Goal: Task Accomplishment & Management: Use online tool/utility

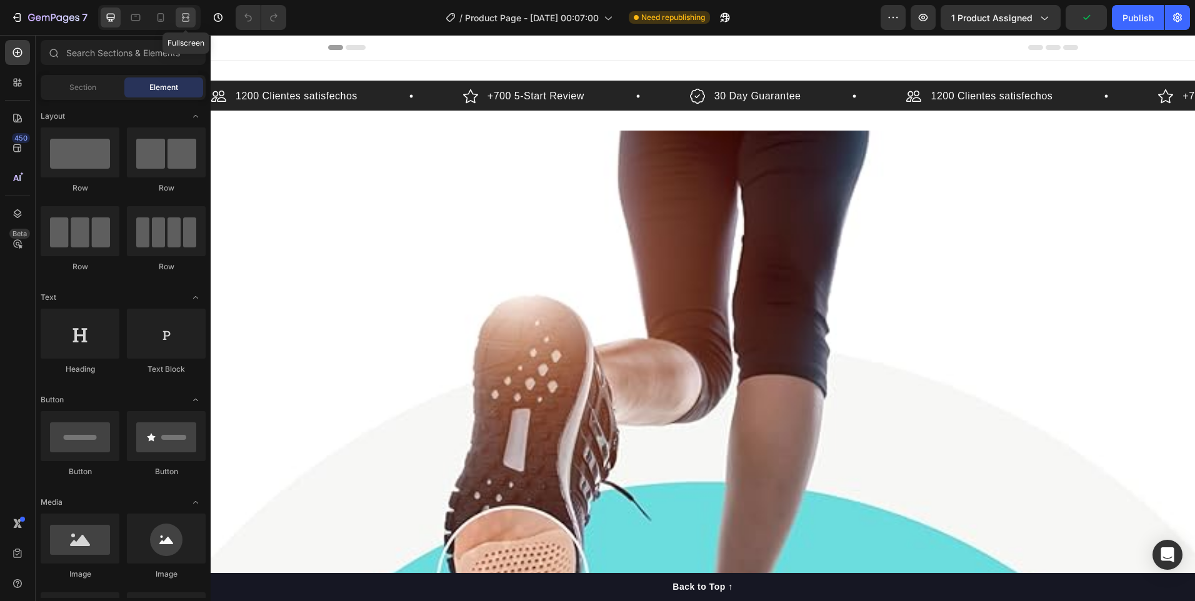
click at [186, 19] on icon at bounding box center [185, 17] width 12 height 12
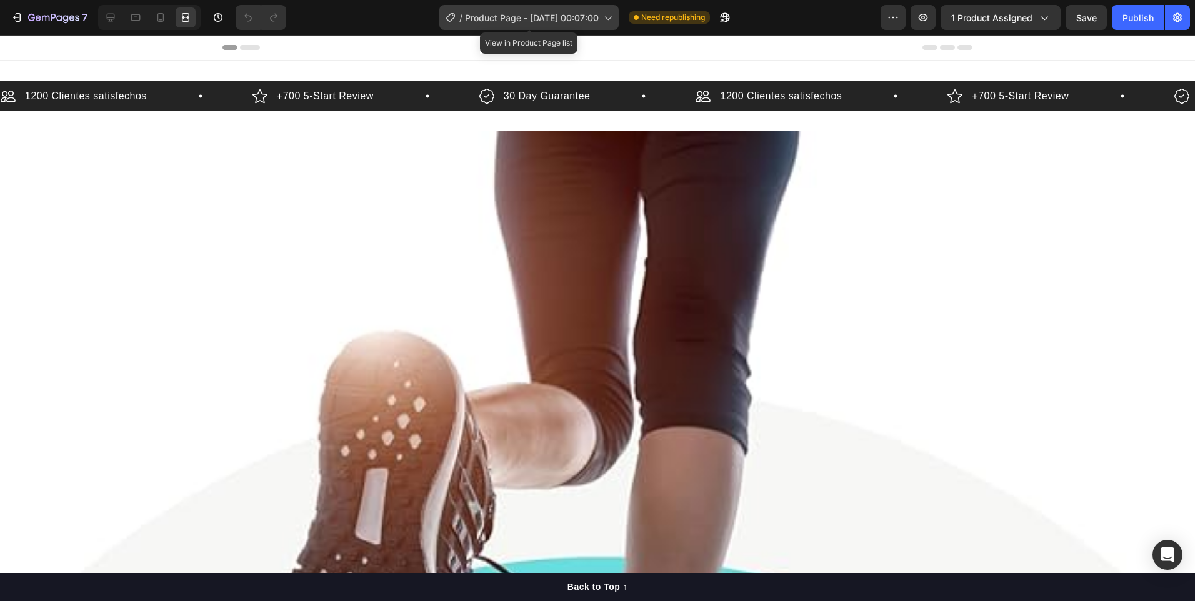
click at [605, 14] on icon at bounding box center [607, 17] width 12 height 12
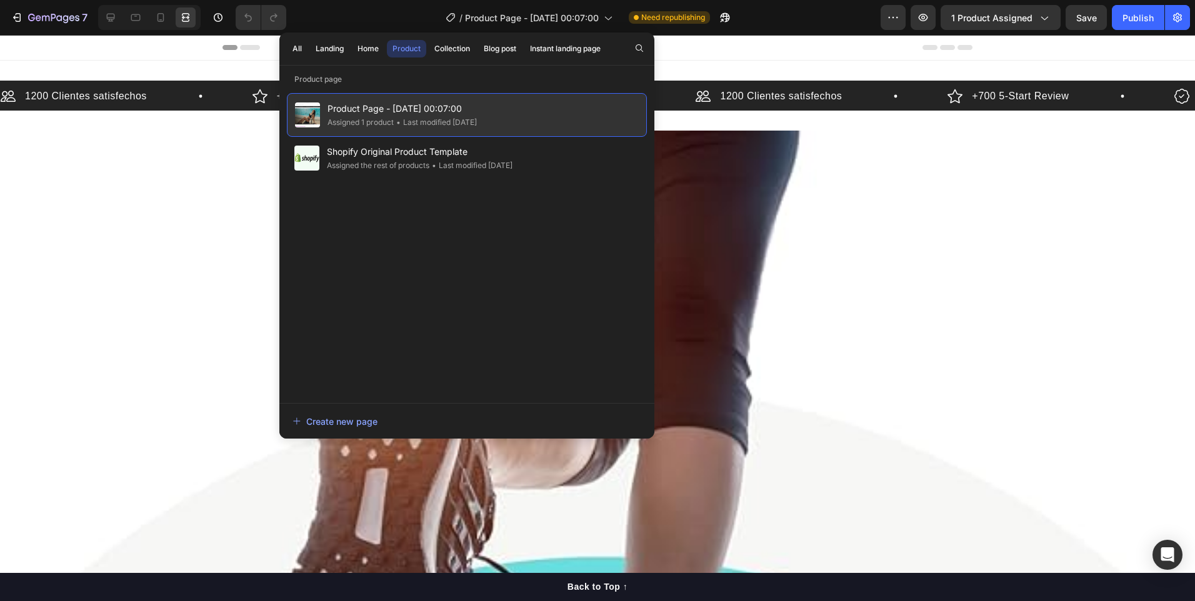
click at [517, 117] on div "Product Page - [DATE] 00:07:00 Assigned 1 product • Last modified [DATE]" at bounding box center [467, 115] width 360 height 44
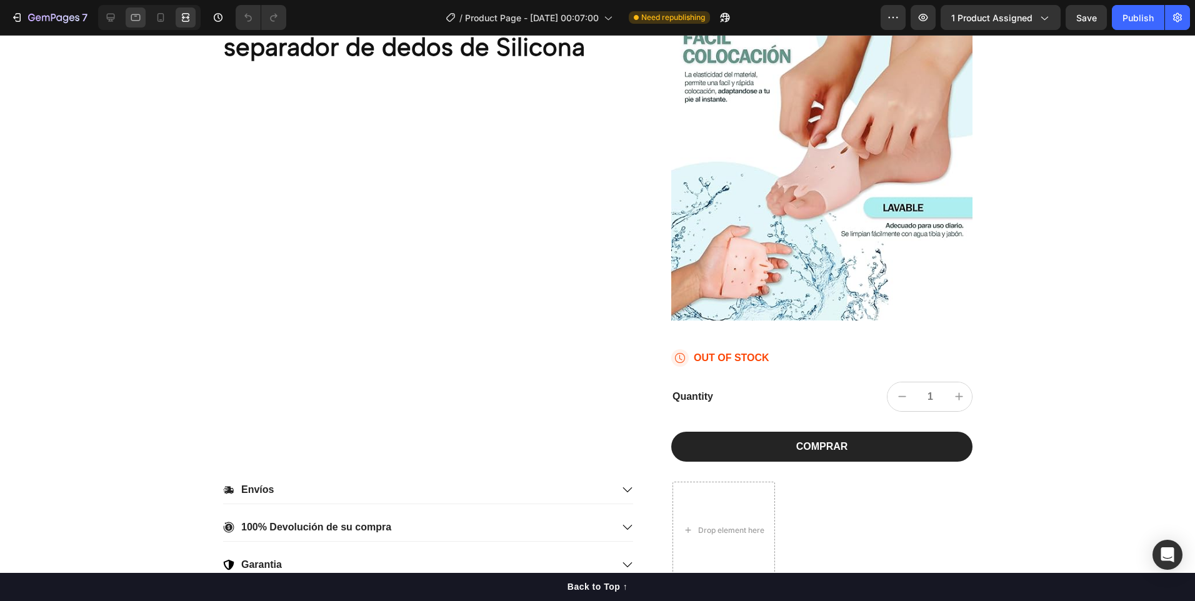
scroll to position [562, 0]
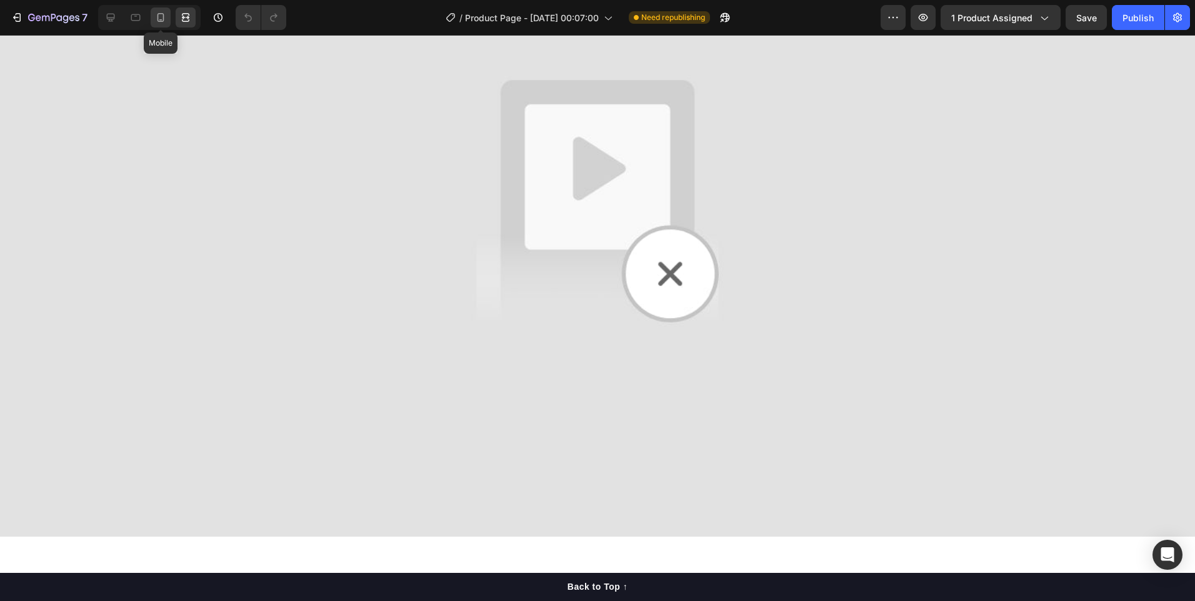
click at [159, 16] on icon at bounding box center [160, 17] width 12 height 12
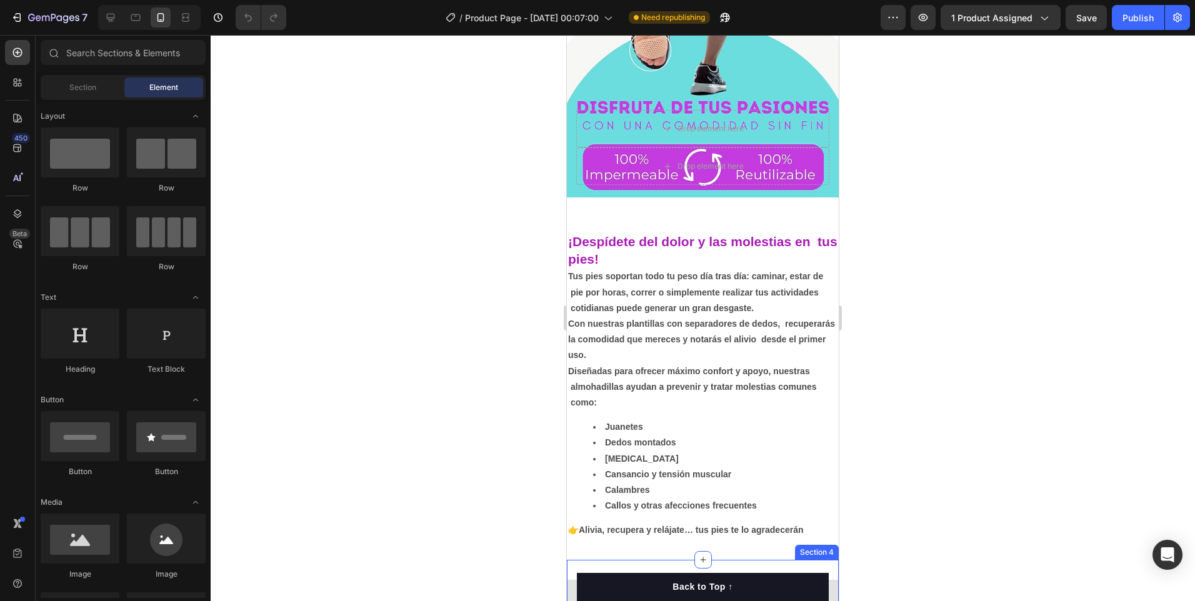
scroll to position [375, 0]
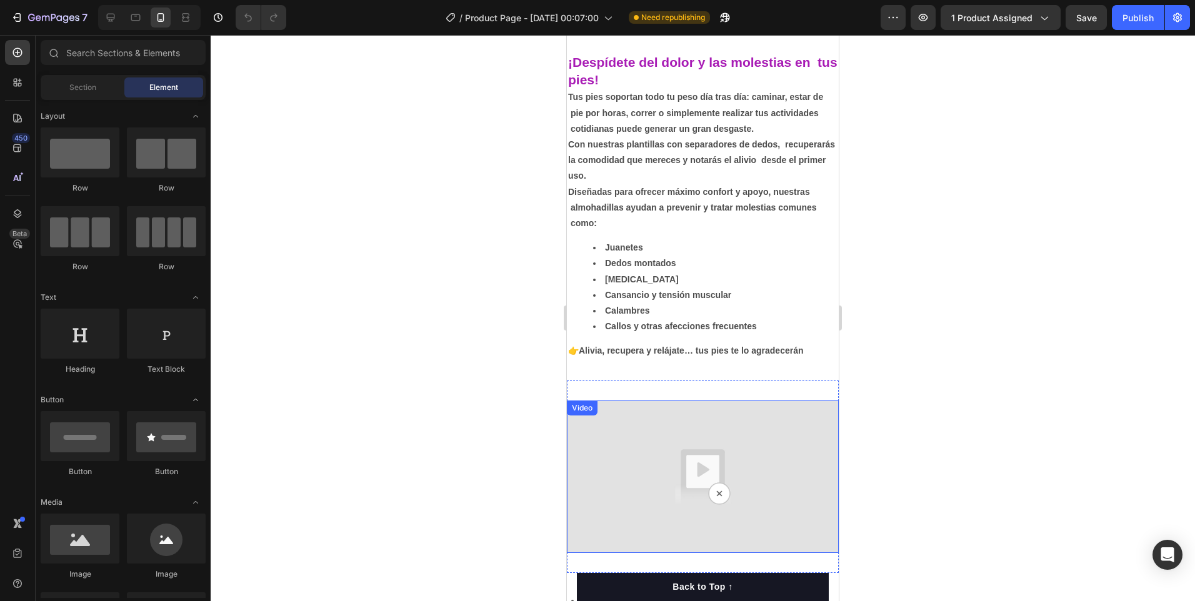
click at [772, 483] on img at bounding box center [703, 476] width 272 height 153
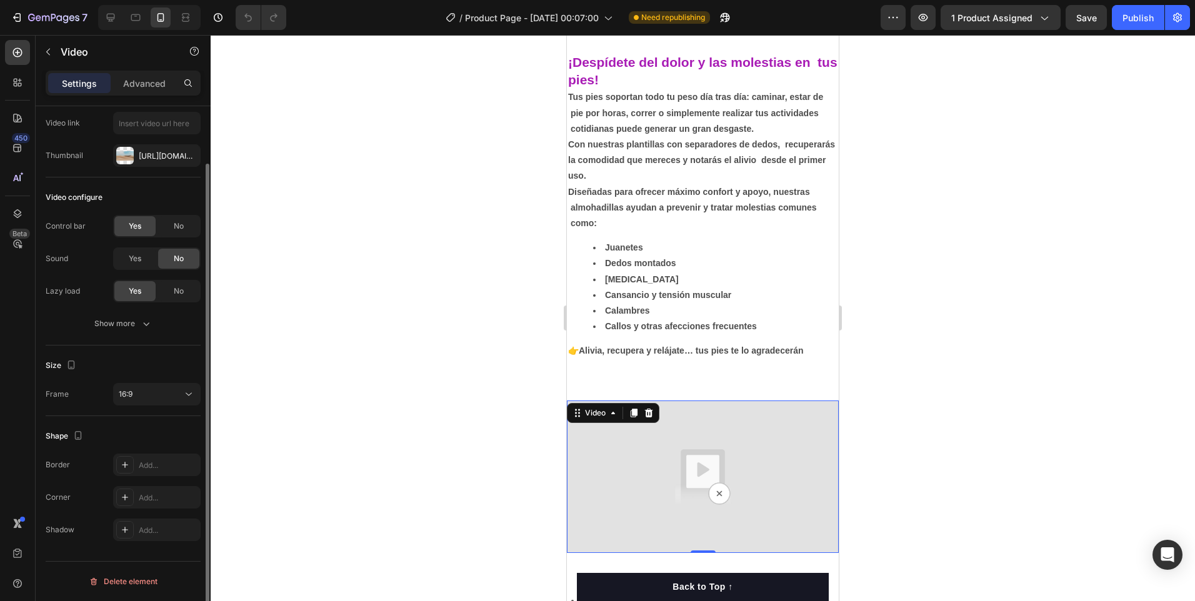
scroll to position [0, 0]
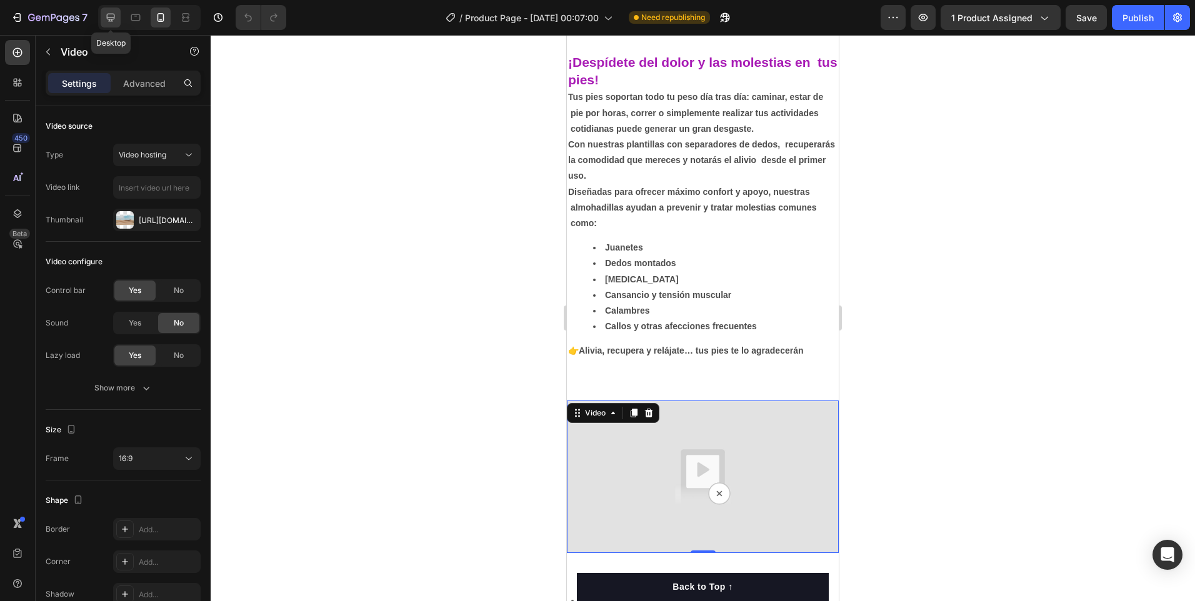
click at [112, 18] on icon at bounding box center [111, 18] width 8 height 8
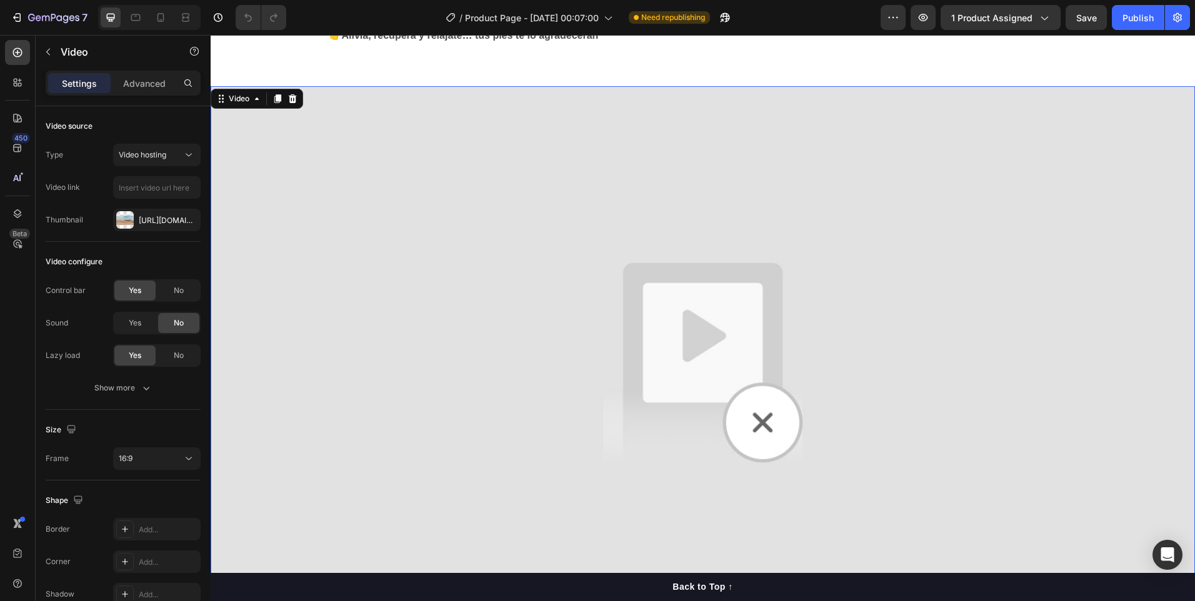
scroll to position [611, 0]
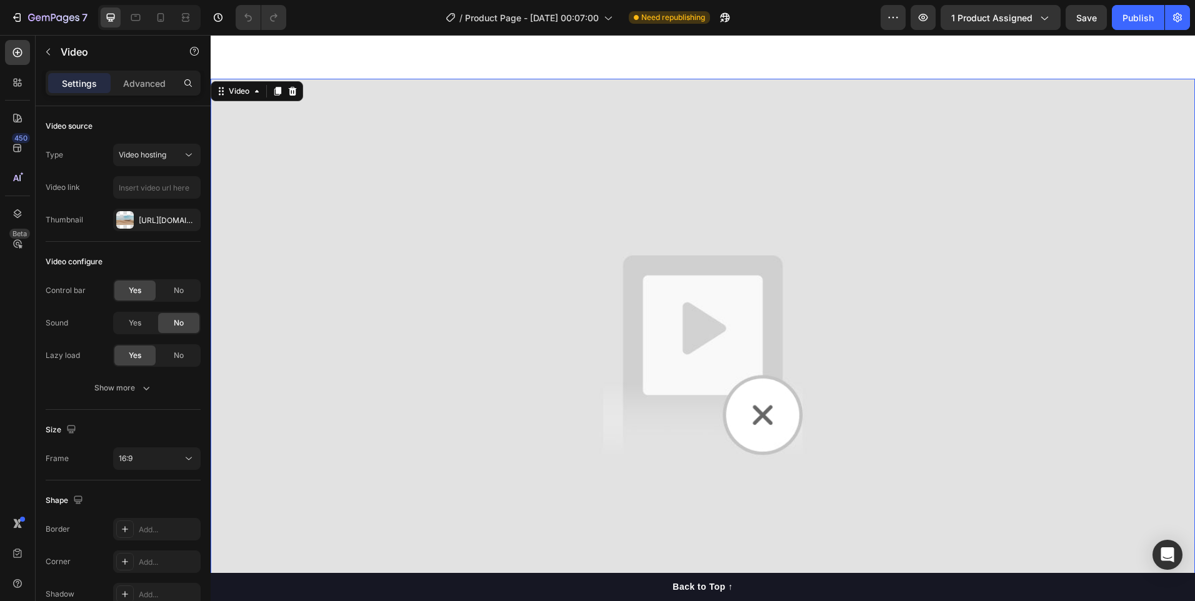
click at [1016, 481] on img at bounding box center [703, 356] width 984 height 554
click at [60, 53] on div "Video" at bounding box center [107, 52] width 142 height 32
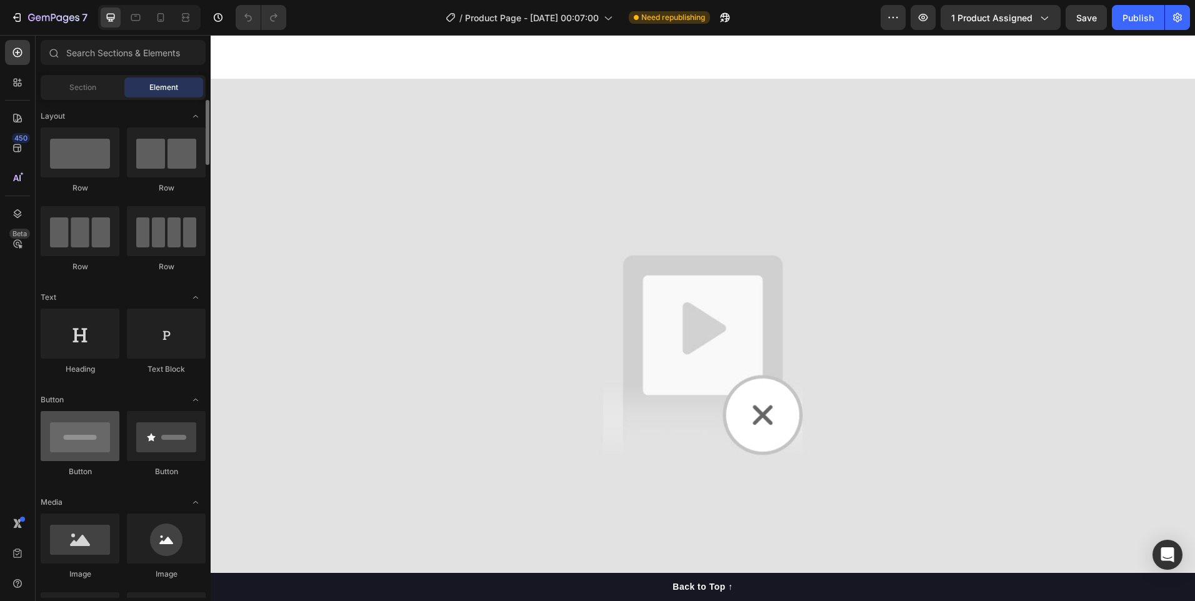
scroll to position [312, 0]
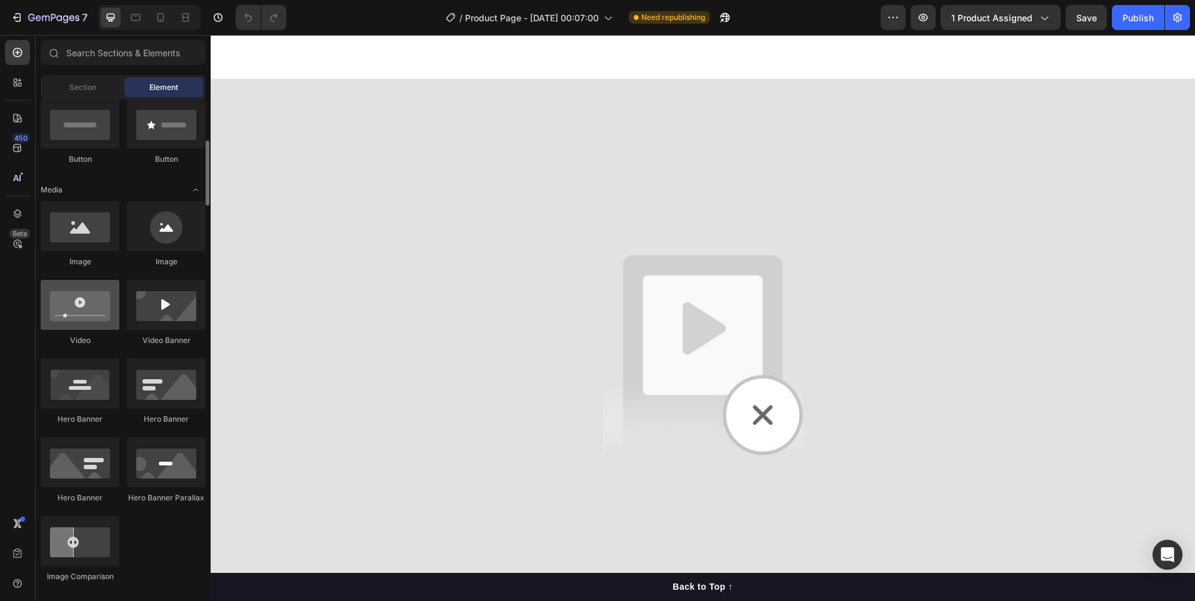
click at [77, 313] on div at bounding box center [80, 305] width 79 height 50
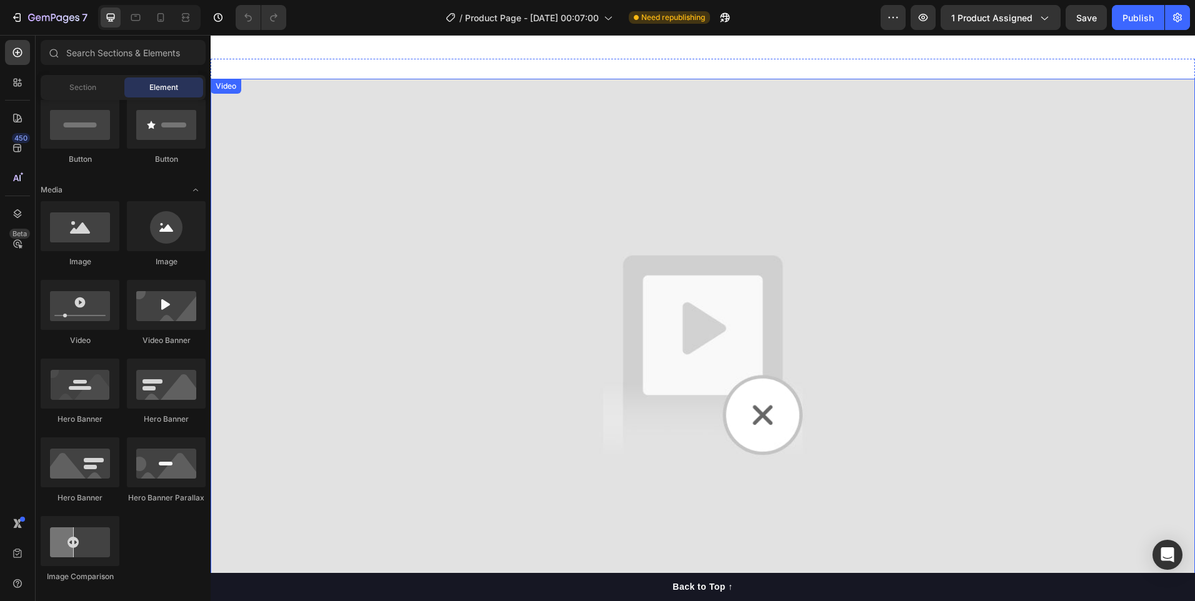
click at [642, 365] on img at bounding box center [703, 356] width 984 height 554
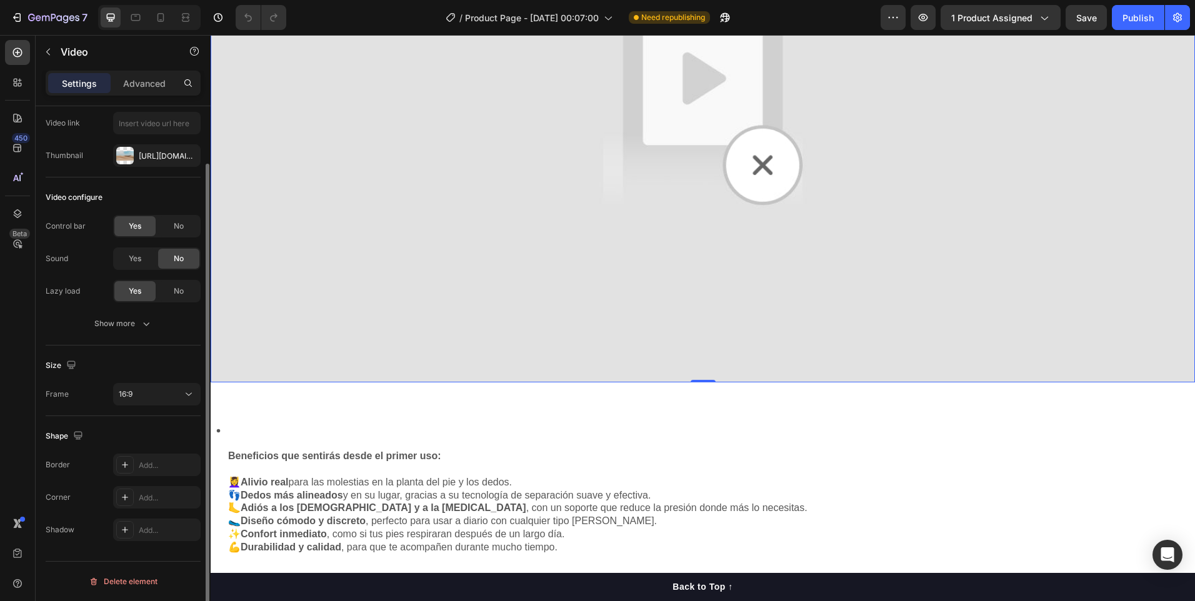
scroll to position [0, 0]
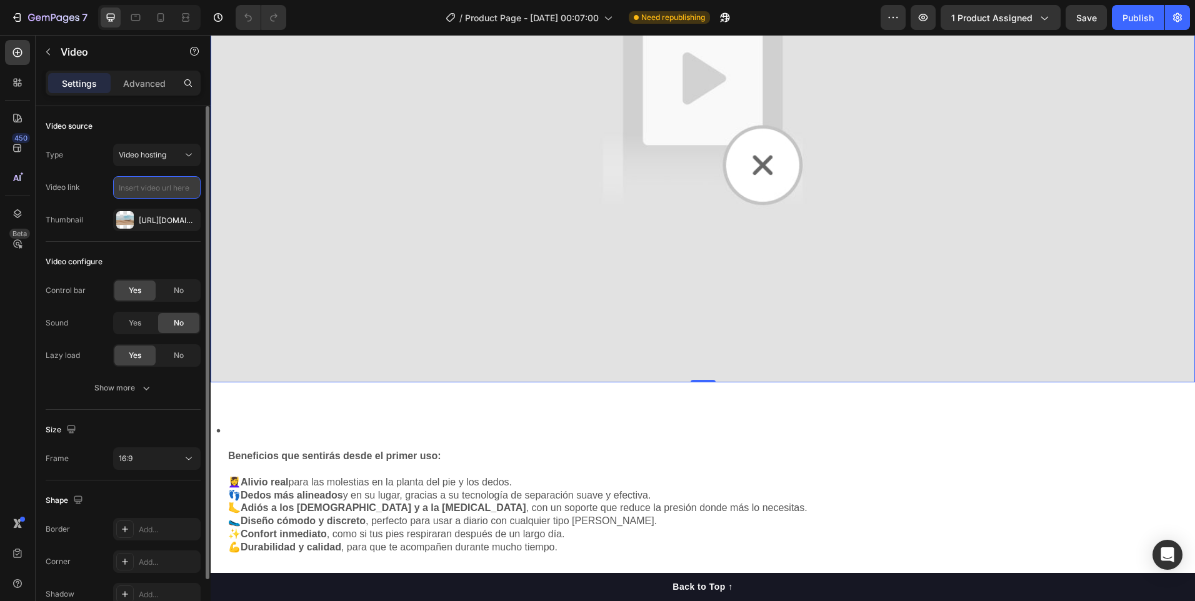
click at [146, 187] on input "text" at bounding box center [156, 187] width 87 height 22
click at [162, 154] on span "Video hosting" at bounding box center [142, 154] width 47 height 9
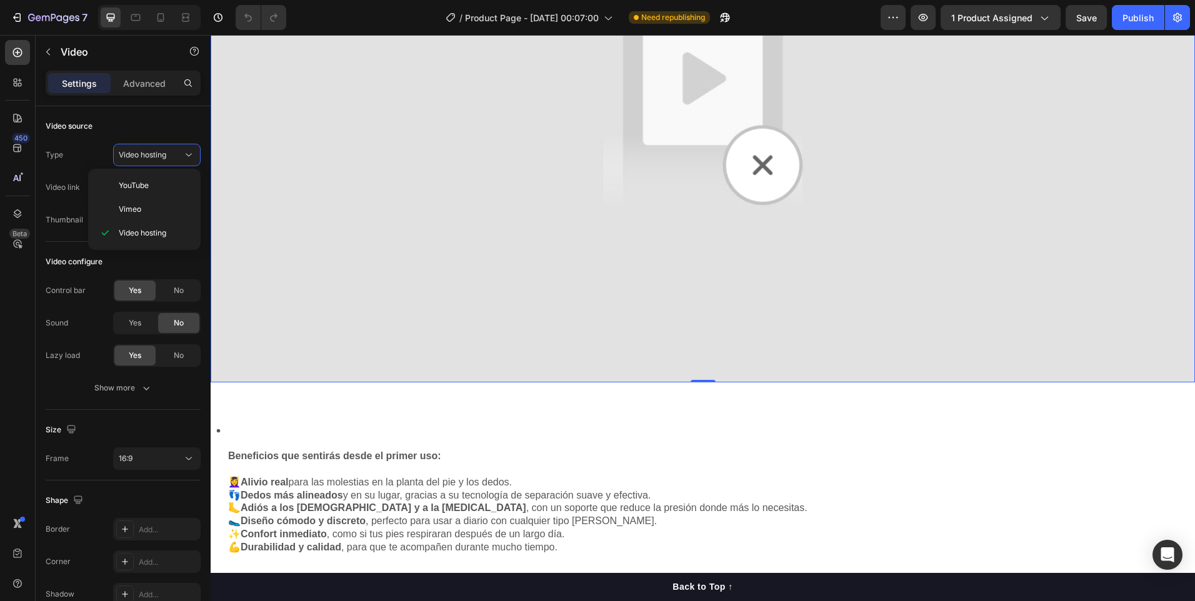
click at [640, 186] on img at bounding box center [703, 106] width 984 height 554
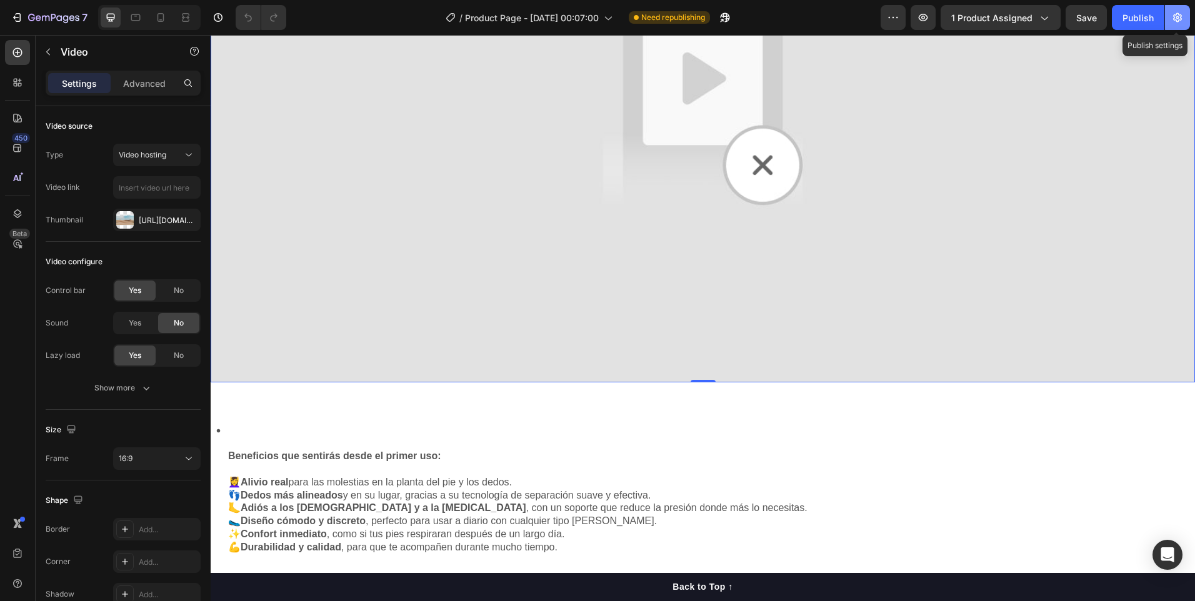
click at [1176, 19] on icon "button" at bounding box center [1177, 17] width 12 height 12
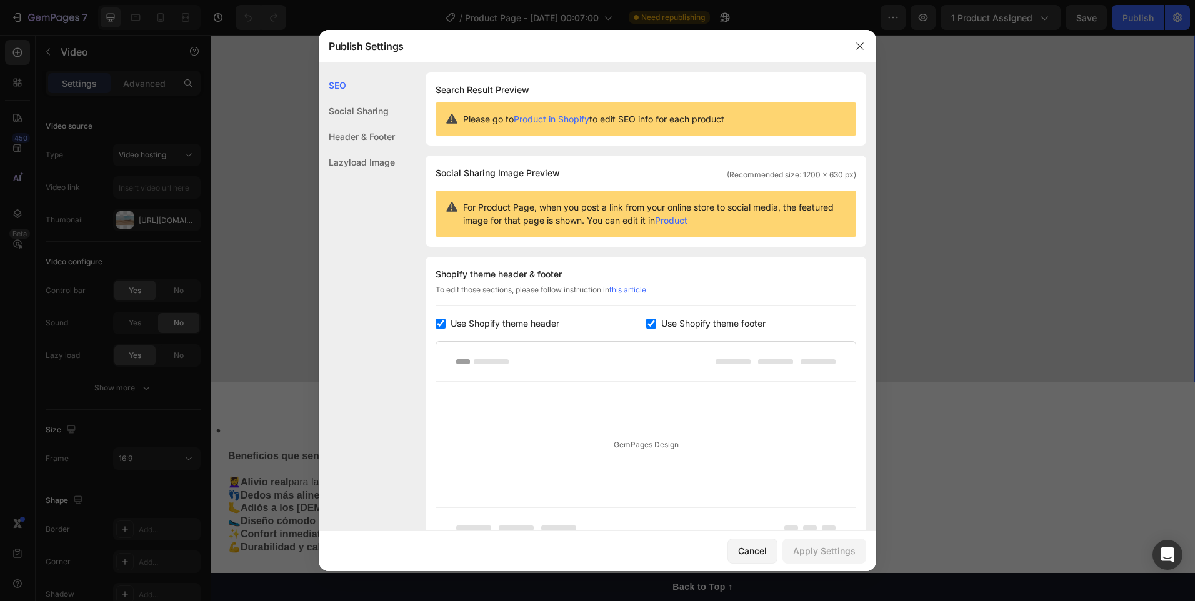
scroll to position [119, 0]
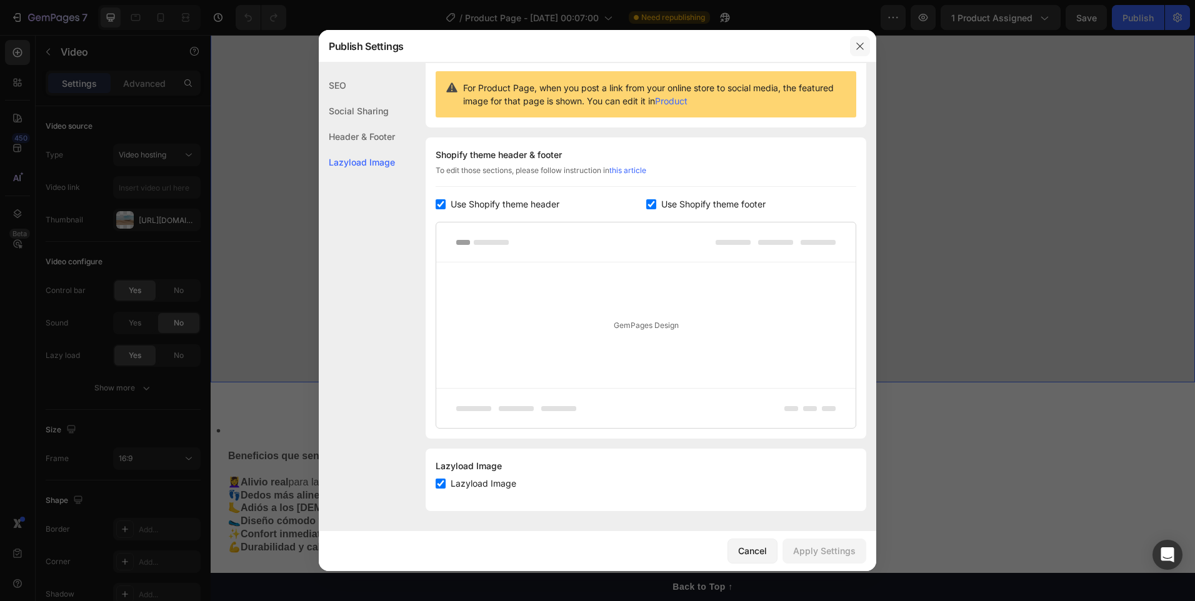
click at [858, 41] on icon "button" at bounding box center [860, 46] width 10 height 10
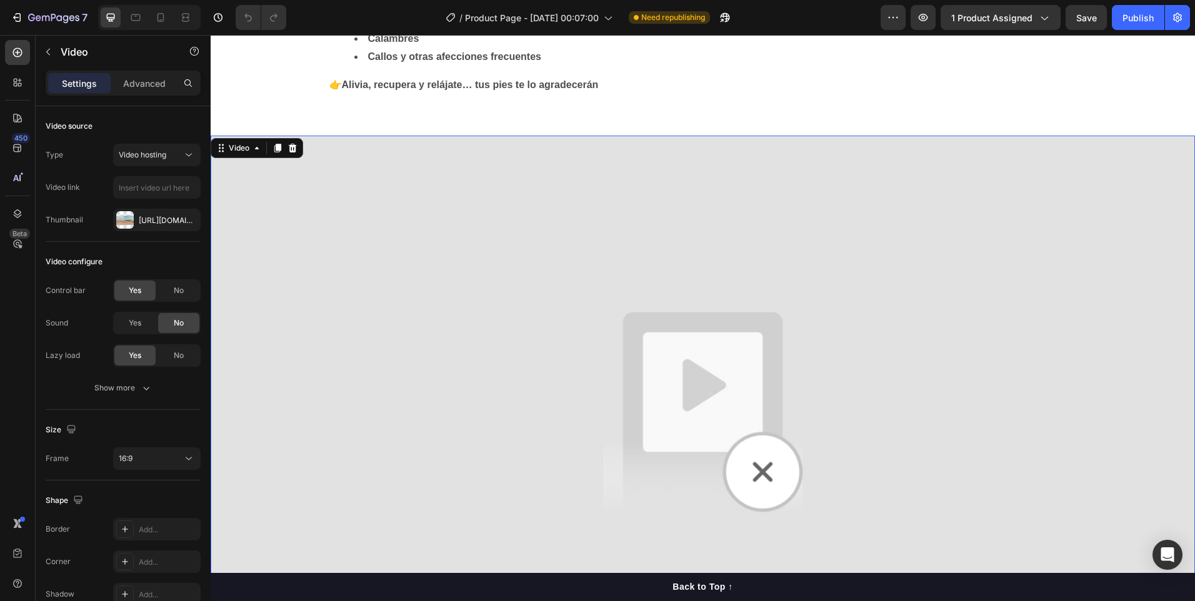
scroll to position [549, 0]
